Goal: Check status: Check status

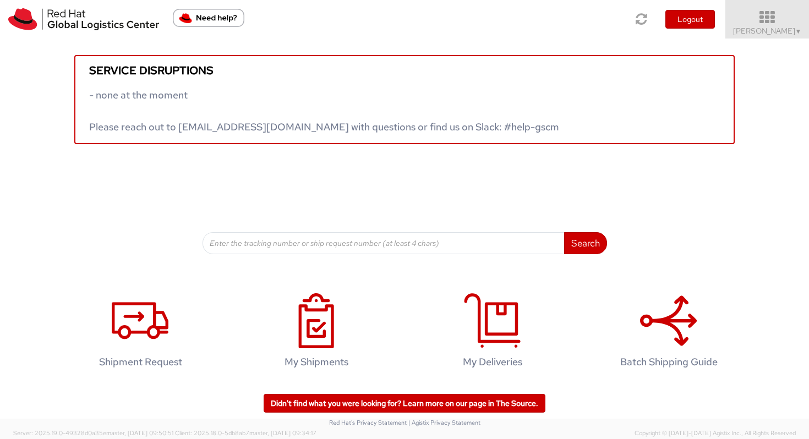
click at [785, 30] on span "[PERSON_NAME] ▼" at bounding box center [767, 31] width 69 height 10
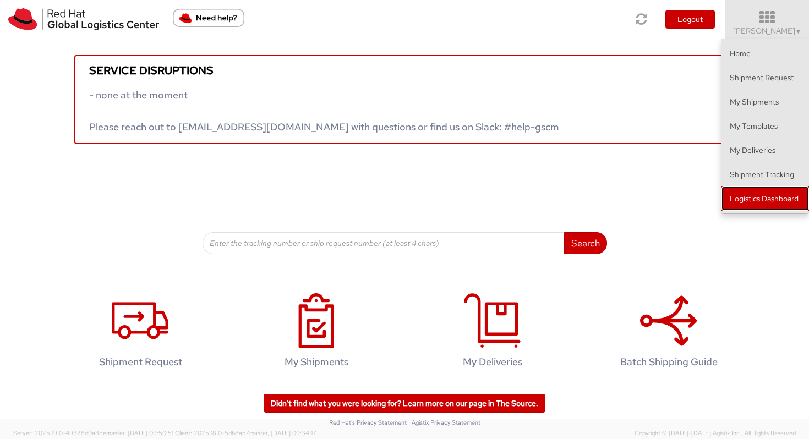
click at [752, 194] on link "Logistics Dashboard" at bounding box center [766, 199] width 88 height 24
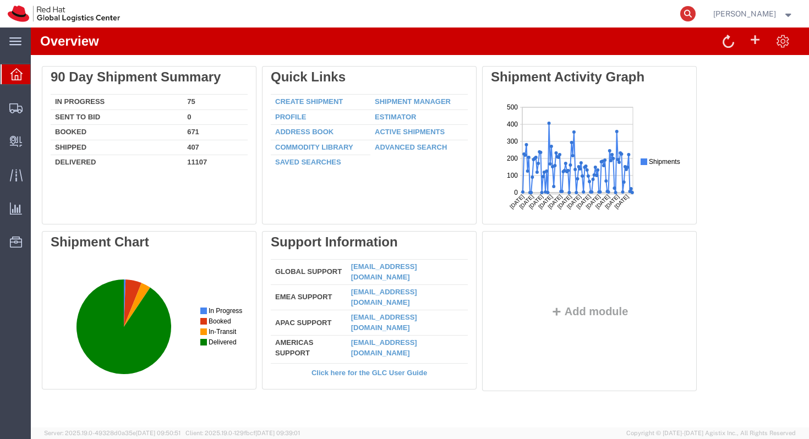
click at [696, 12] on icon at bounding box center [688, 13] width 15 height 15
click at [517, 14] on input "search" at bounding box center [513, 14] width 335 height 26
paste input "393246408829"
type input "393246408829"
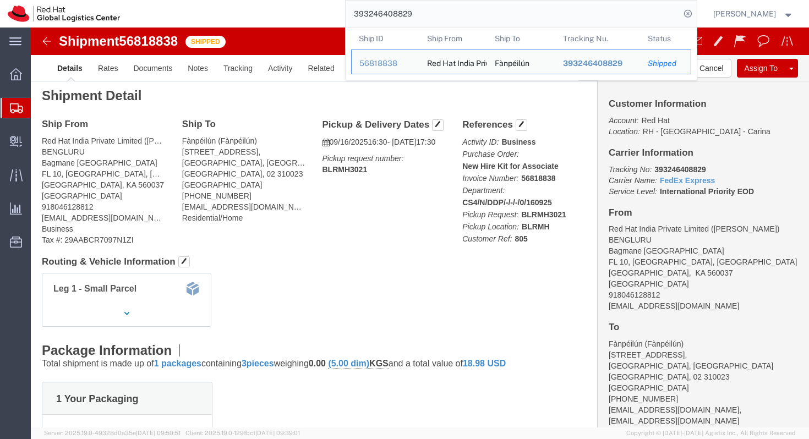
scroll to position [4, 0]
